Goal: Communication & Community: Answer question/provide support

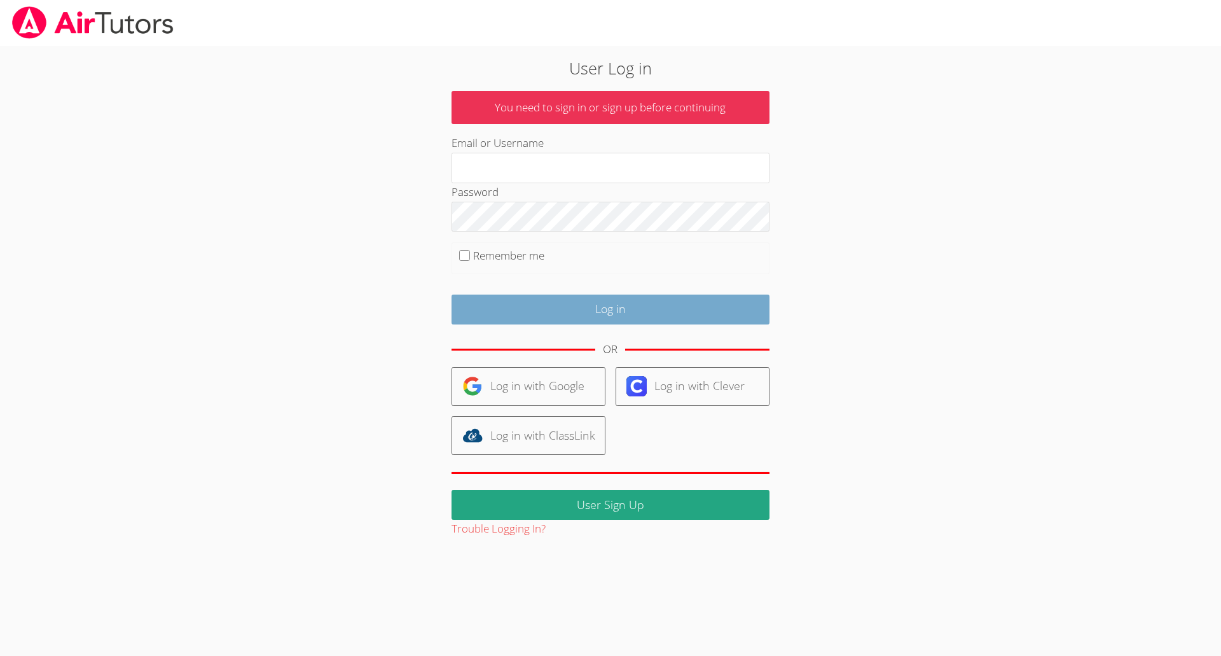
type input "heatherbshaffer@gmail.com"
click at [704, 315] on input "Log in" at bounding box center [611, 309] width 318 height 30
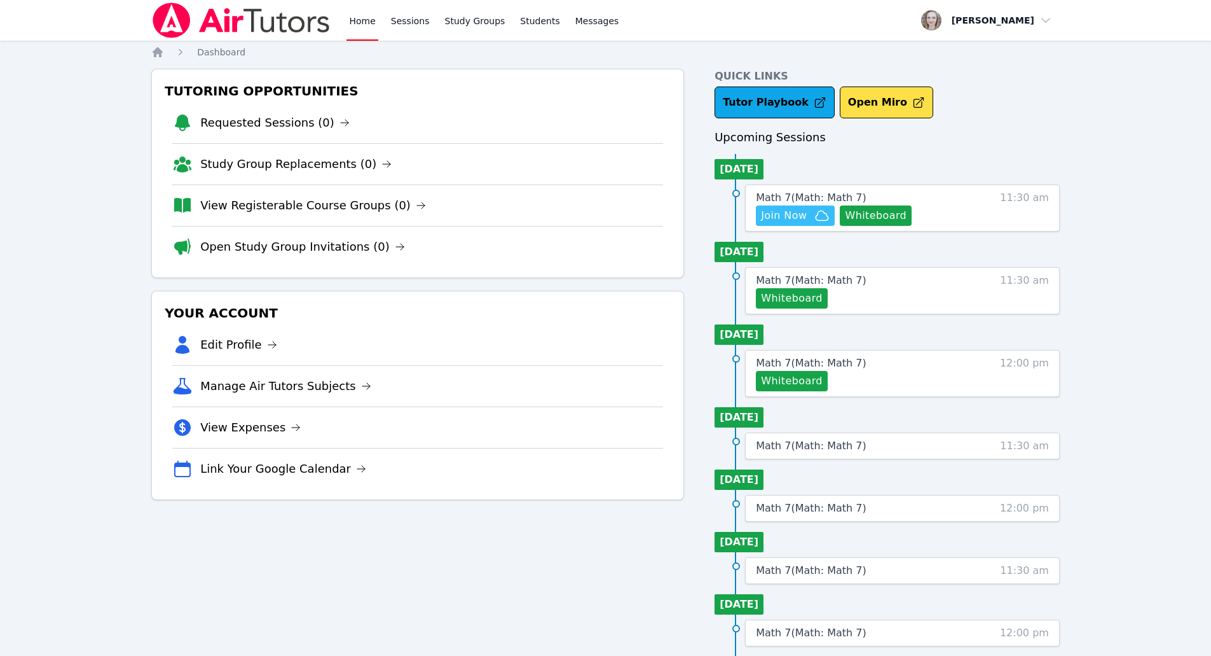
click at [793, 214] on span "Join Now" at bounding box center [784, 215] width 46 height 15
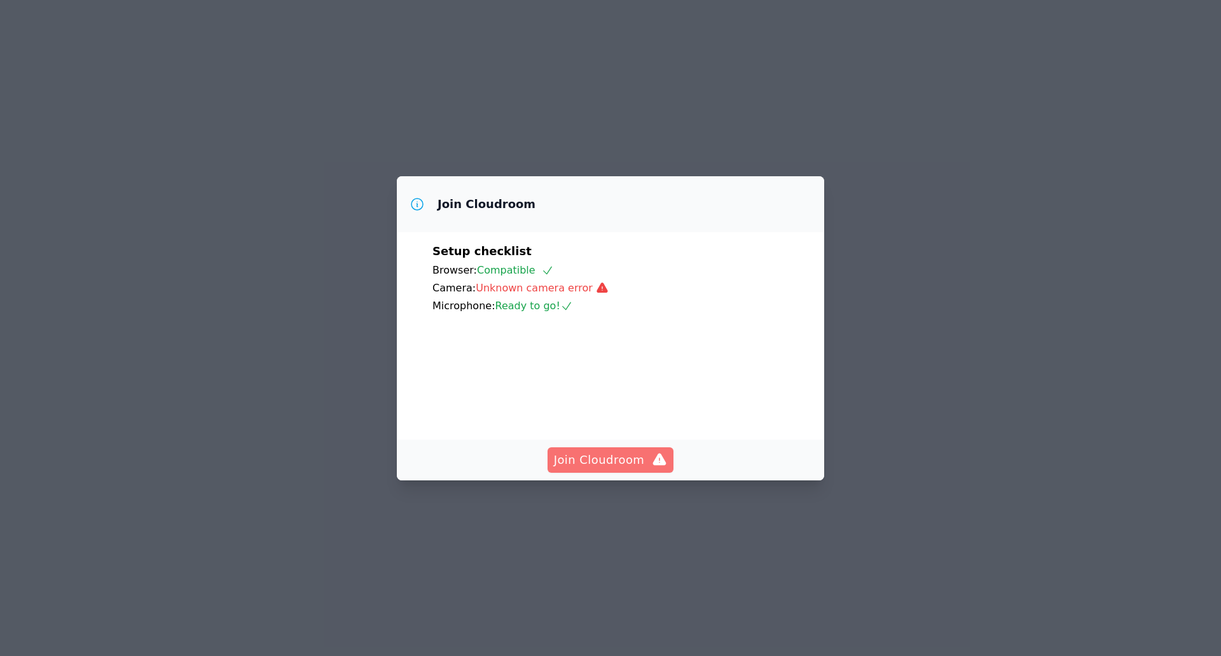
click at [623, 469] on span "Join Cloudroom" at bounding box center [611, 460] width 114 height 18
click at [587, 469] on span "Join Cloudroom" at bounding box center [611, 460] width 114 height 18
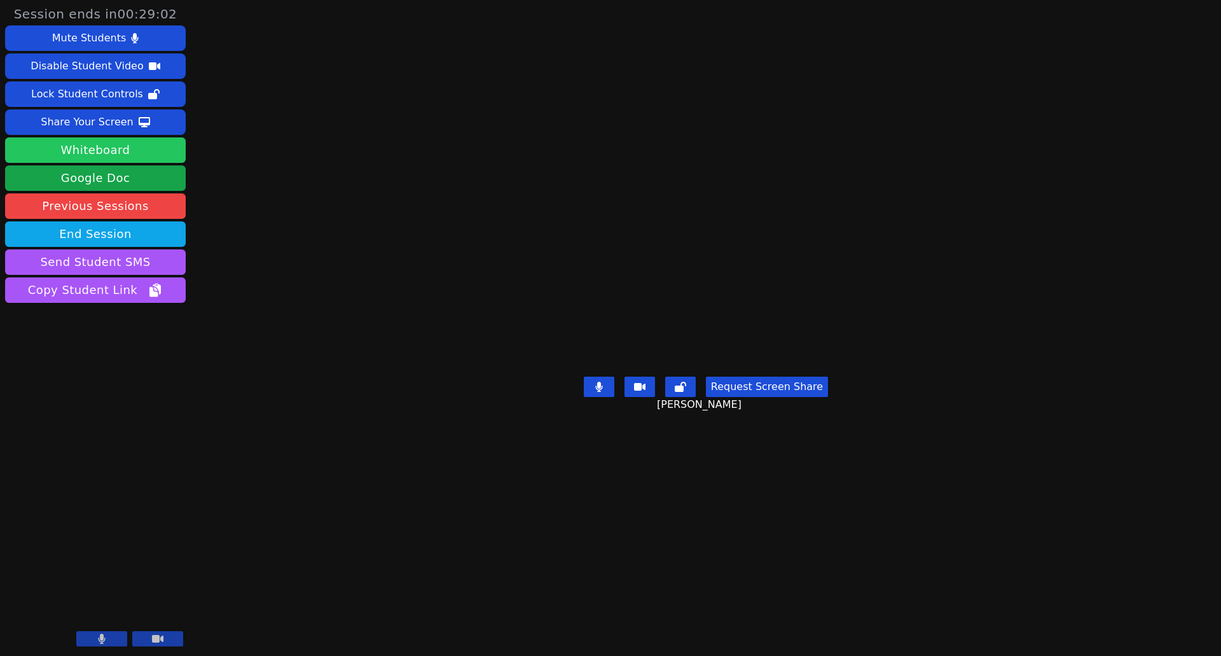
click at [49, 152] on button "Whiteboard" at bounding box center [95, 149] width 181 height 25
